Goal: Transaction & Acquisition: Purchase product/service

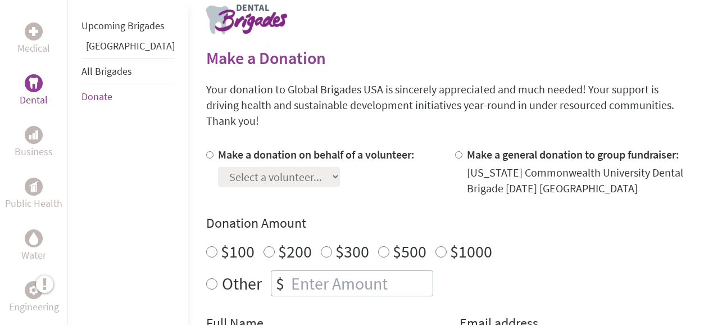
scroll to position [225, 0]
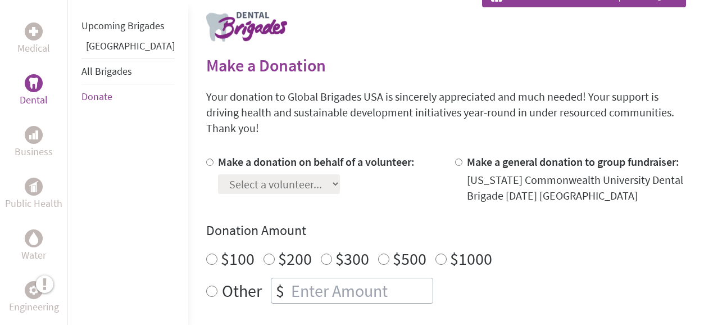
click at [206, 158] on input "Make a donation on behalf of a volunteer:" at bounding box center [209, 161] width 7 height 7
radio input "true"
click at [326, 174] on select "Select a volunteer... [PERSON_NAME] [PERSON_NAME] [PERSON_NAME] [PERSON_NAME] […" at bounding box center [279, 184] width 122 height 20
click at [504, 224] on div "Donation Amount $100 $200 $300 $500 $1000 Other $" at bounding box center [446, 262] width 480 height 82
click at [206, 158] on input "Make a donation on behalf of a volunteer:" at bounding box center [209, 161] width 7 height 7
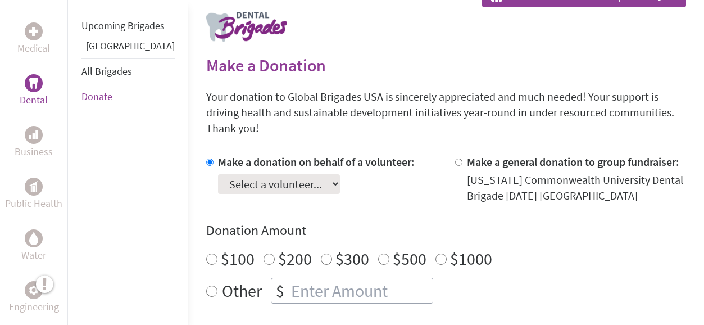
click at [206, 158] on input "Make a donation on behalf of a volunteer:" at bounding box center [209, 161] width 7 height 7
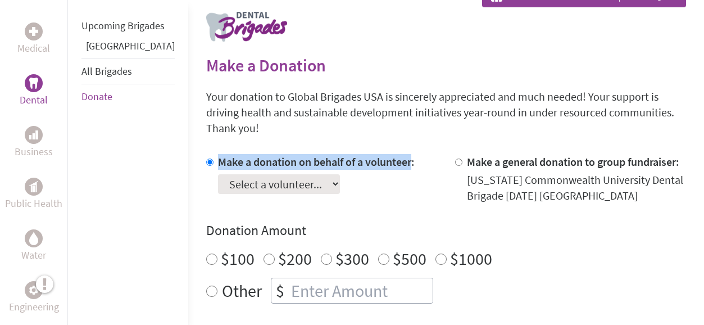
drag, startPoint x: 180, startPoint y: 144, endPoint x: 374, endPoint y: 150, distance: 193.4
click at [374, 155] on label "Make a donation on behalf of a volunteer:" at bounding box center [316, 162] width 197 height 14
copy label "Make a donation on behalf of a volunteer"
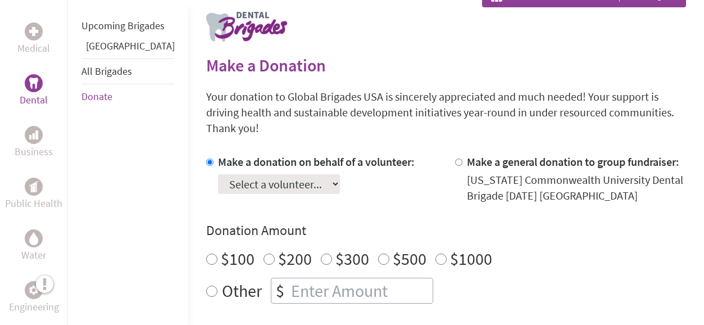
click at [460, 224] on div "Donation Amount $100 $200 $300 $500 $1000 Other $" at bounding box center [446, 262] width 480 height 82
